Goal: Information Seeking & Learning: Find specific fact

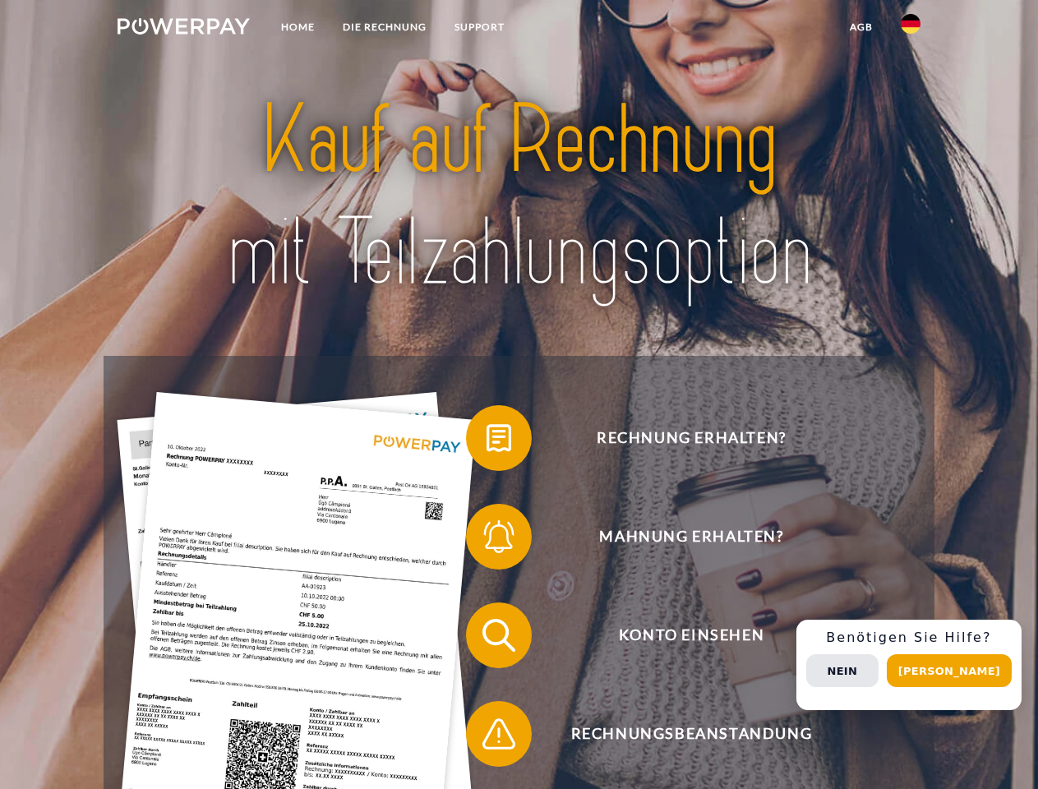
click at [183, 29] on img at bounding box center [184, 26] width 132 height 16
click at [911, 29] on img at bounding box center [911, 24] width 20 height 20
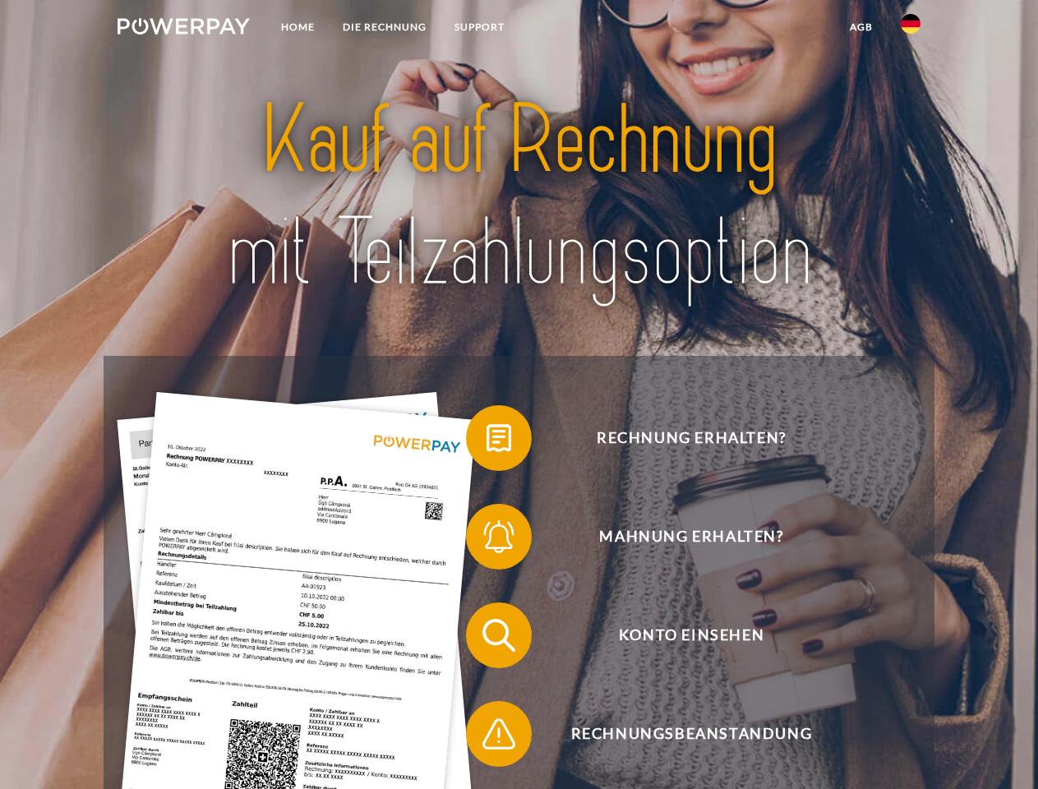
click at [861, 27] on link "agb" at bounding box center [861, 27] width 51 height 30
click at [487, 442] on span at bounding box center [474, 438] width 82 height 82
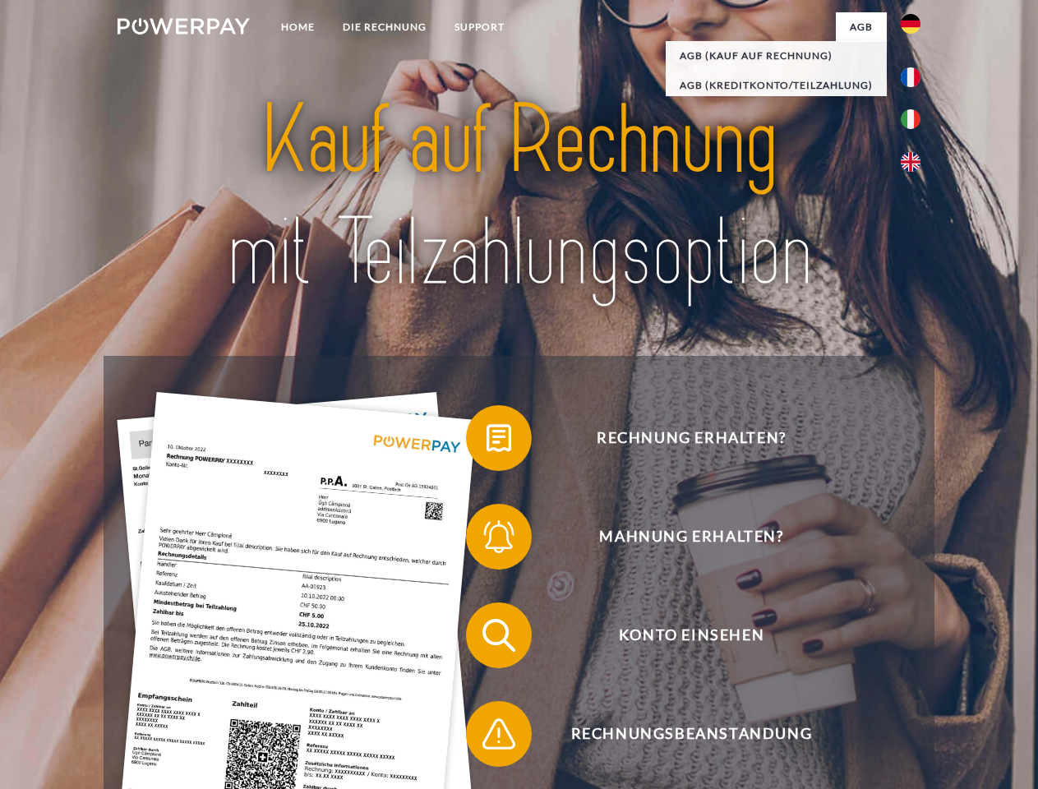
click at [487, 540] on span at bounding box center [474, 537] width 82 height 82
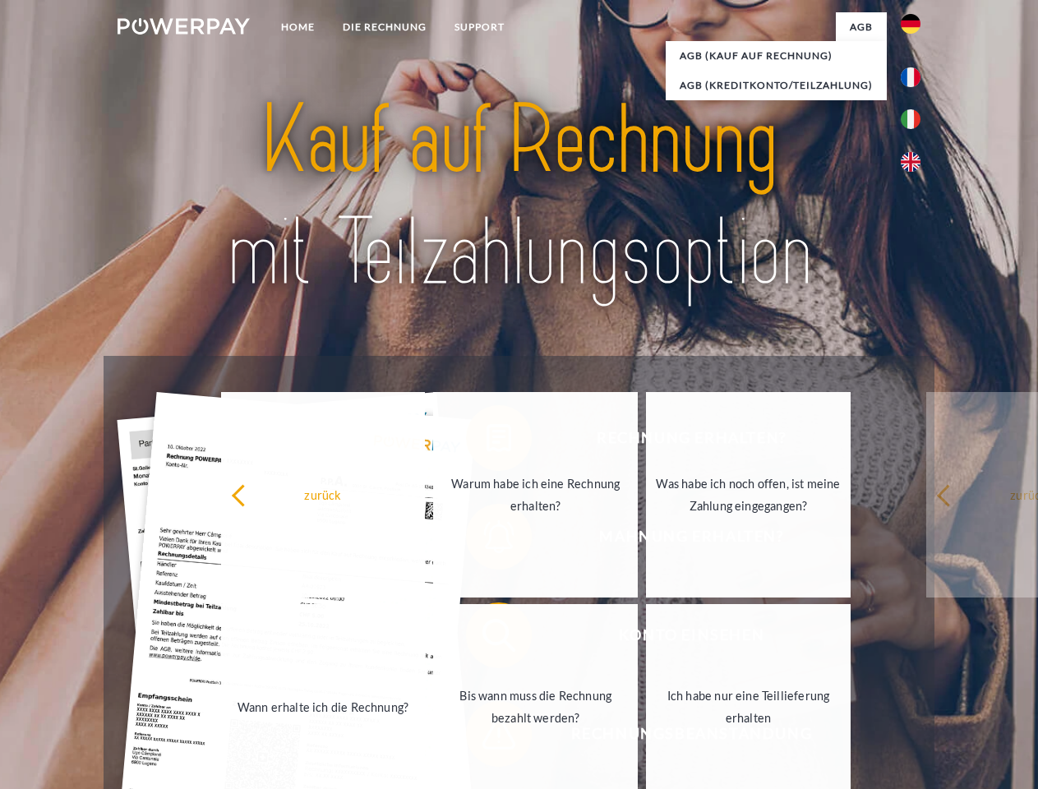
click at [487, 639] on link "Bis wann muss die Rechnung bezahlt werden?" at bounding box center [535, 707] width 205 height 206
click at [487, 738] on link "Bis wann muss die Rechnung bezahlt werden?" at bounding box center [535, 707] width 205 height 206
click at [915, 665] on div "Rechnung erhalten? Mahnung erhalten? Konto einsehen" at bounding box center [519, 685] width 830 height 658
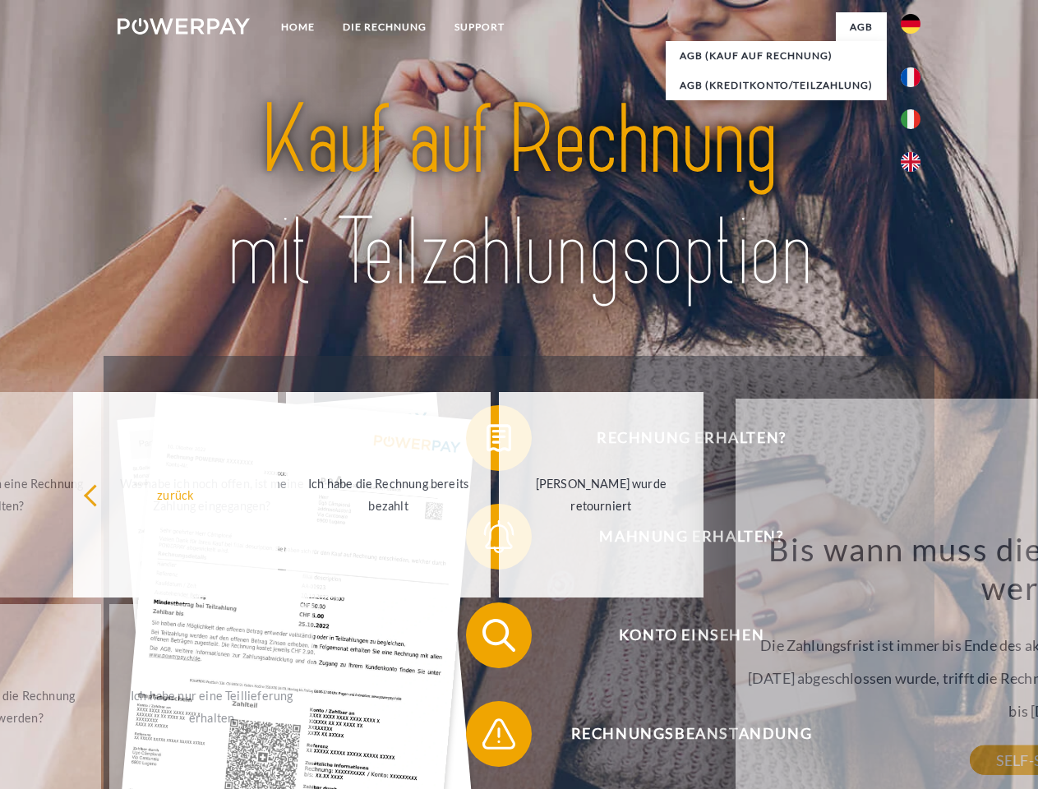
click at [875, 671] on div "Bis wann muss die Rechnung bezahlt werden? Die Zahlungsfrist ist immer bis Ende…" at bounding box center [1046, 645] width 600 height 231
click at [955, 671] on div "Bis wann muss die Rechnung bezahlt werden? Die Zahlungsfrist ist immer bis Ende…" at bounding box center [1046, 645] width 600 height 231
